Goal: Check status

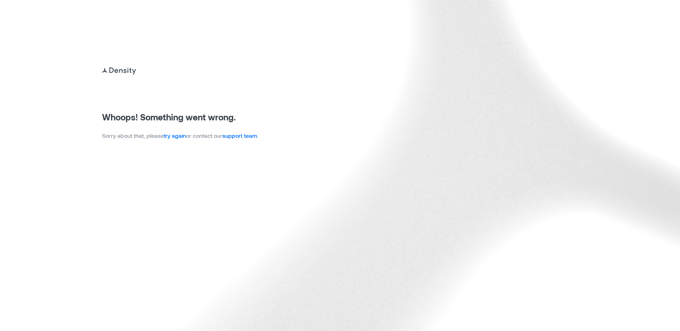
click at [174, 138] on link "try again" at bounding box center [175, 135] width 22 height 7
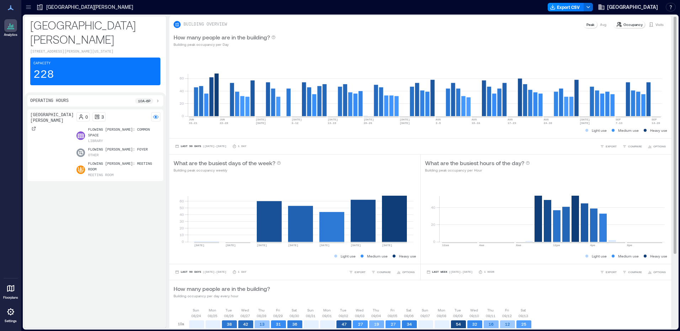
click at [655, 22] on p "Visits" at bounding box center [659, 25] width 8 height 6
